Goal: Find specific page/section: Find specific page/section

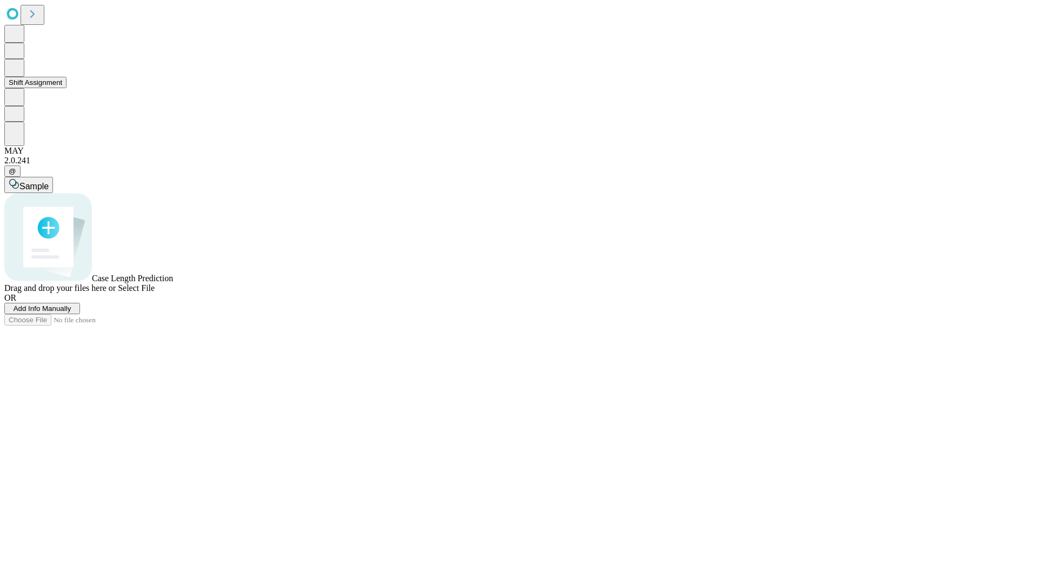
click at [66, 88] on button "Shift Assignment" at bounding box center [35, 82] width 62 height 11
